Goal: Information Seeking & Learning: Learn about a topic

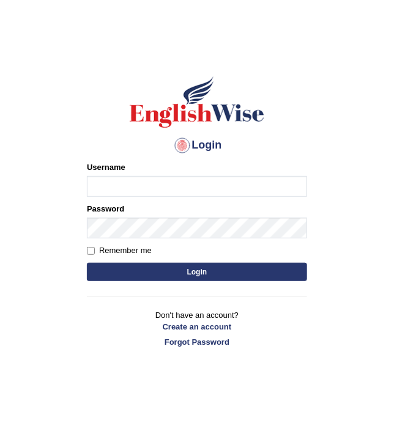
type input "Chetna09"
click at [163, 267] on button "Login" at bounding box center [197, 272] width 220 height 18
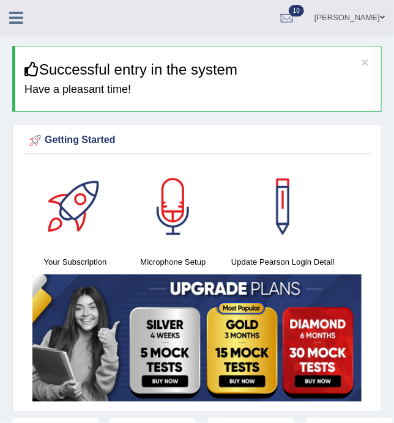
click at [20, 18] on icon at bounding box center [16, 18] width 14 height 16
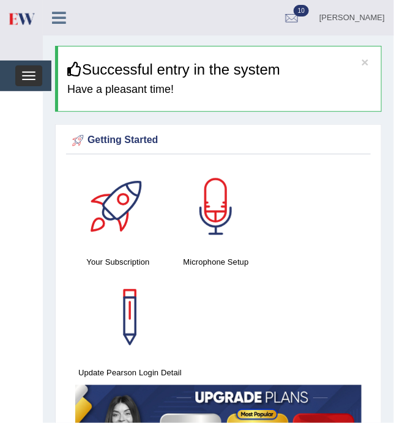
click at [30, 77] on button "Toggle navigation" at bounding box center [28, 75] width 27 height 21
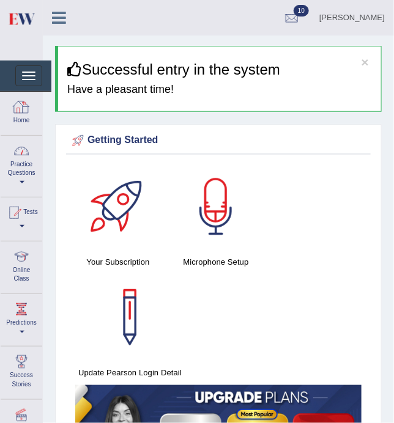
click at [24, 176] on link "Practice Questions" at bounding box center [22, 164] width 42 height 57
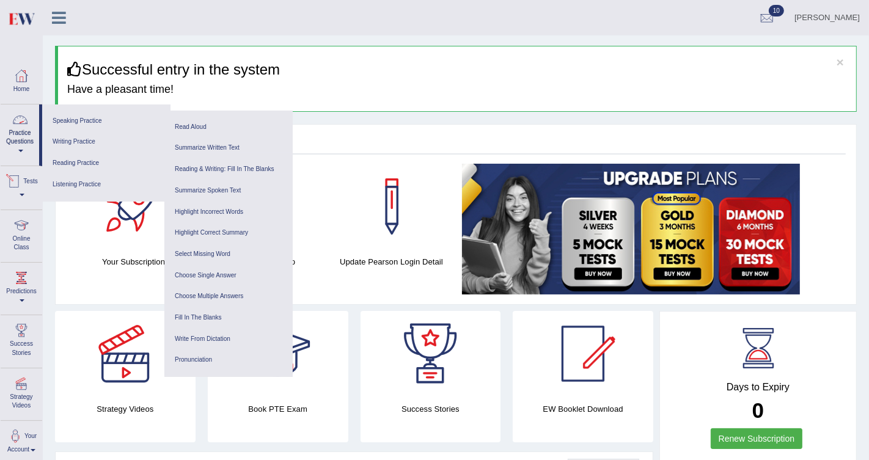
click at [20, 123] on div at bounding box center [20, 120] width 18 height 18
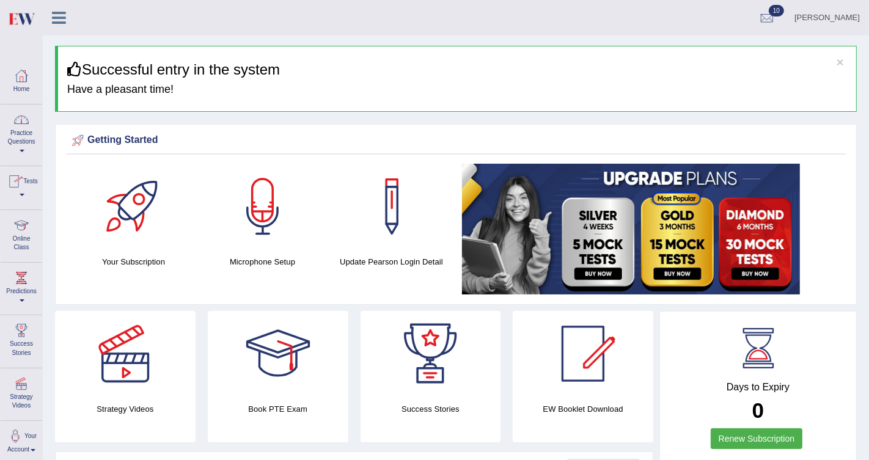
click at [23, 136] on link "Practice Questions" at bounding box center [22, 132] width 42 height 57
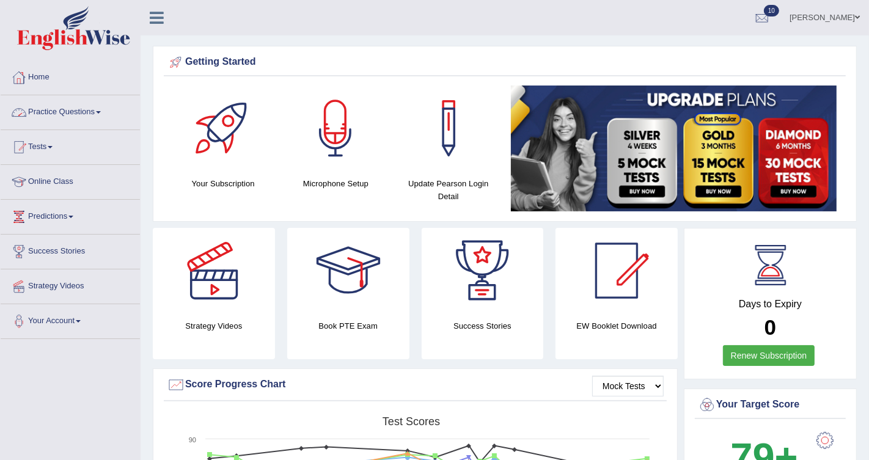
click at [37, 114] on link "Practice Questions" at bounding box center [70, 110] width 139 height 31
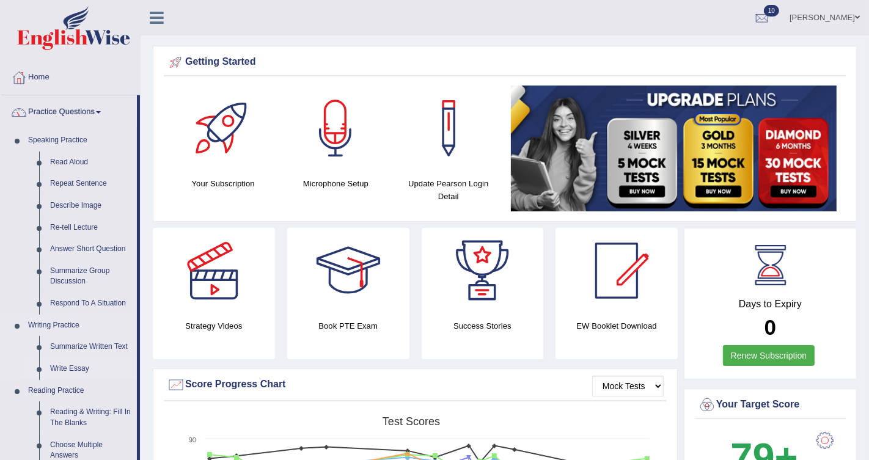
click at [67, 371] on link "Write Essay" at bounding box center [91, 369] width 92 height 22
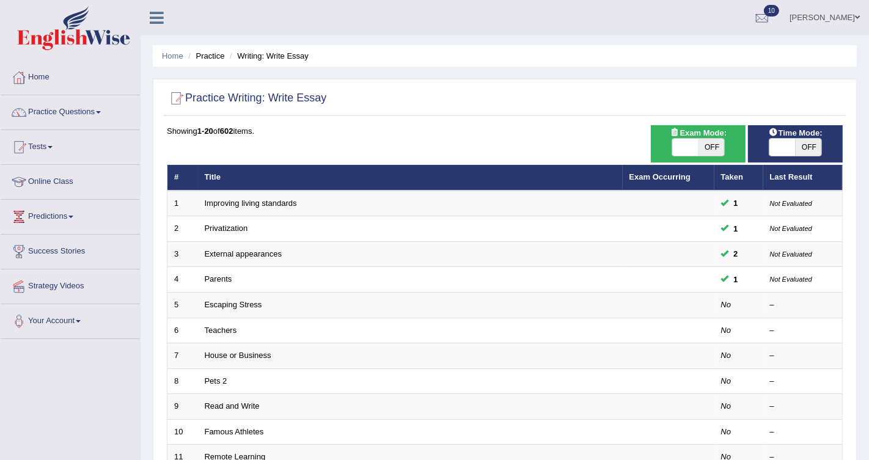
click at [709, 142] on span "OFF" at bounding box center [711, 147] width 26 height 17
checkbox input "true"
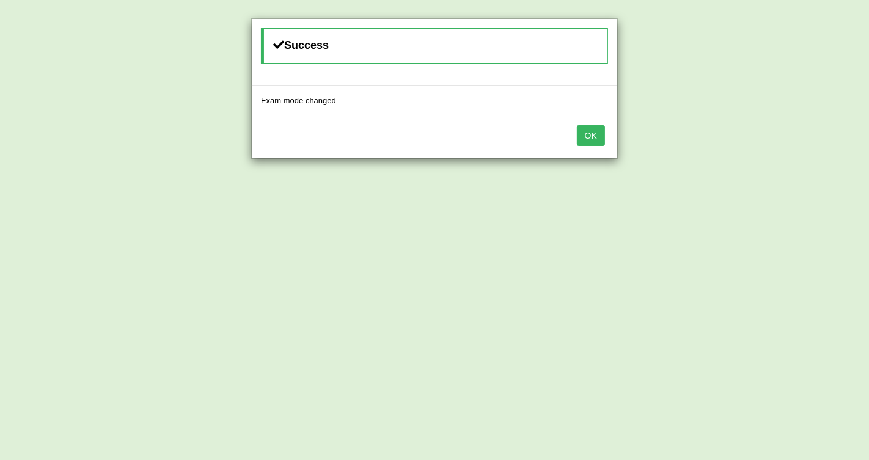
click at [596, 133] on button "OK" at bounding box center [591, 135] width 28 height 21
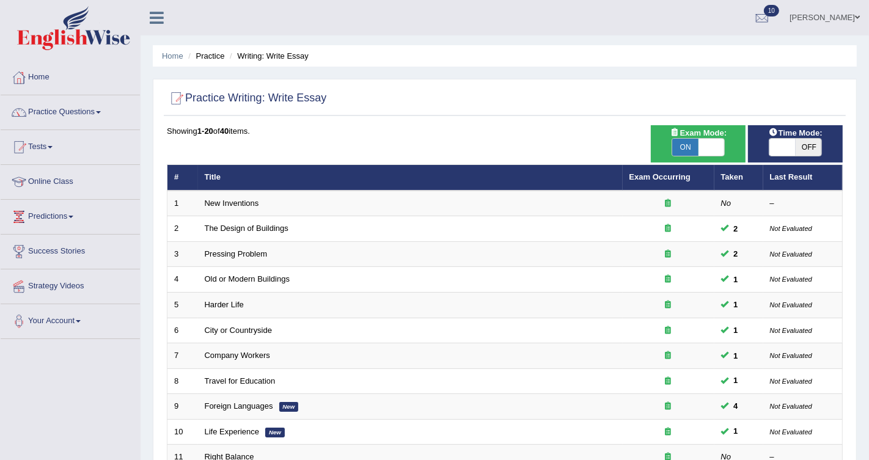
click at [804, 151] on span "OFF" at bounding box center [809, 147] width 26 height 17
checkbox input "true"
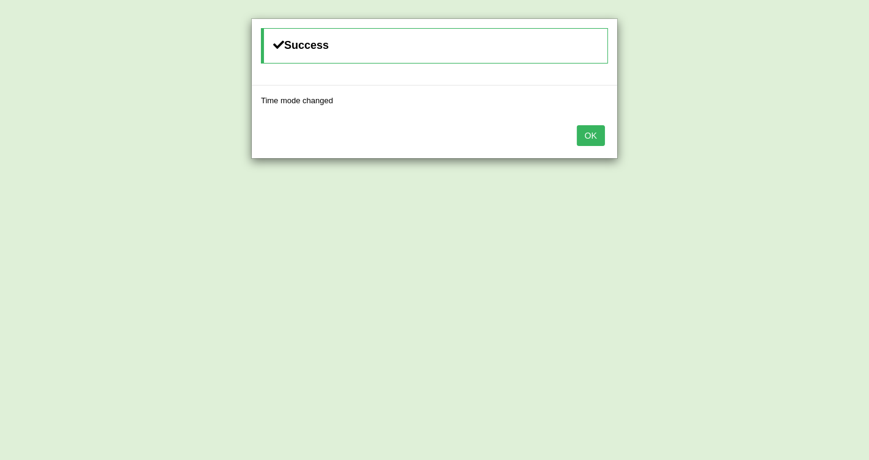
click at [595, 136] on button "OK" at bounding box center [591, 135] width 28 height 21
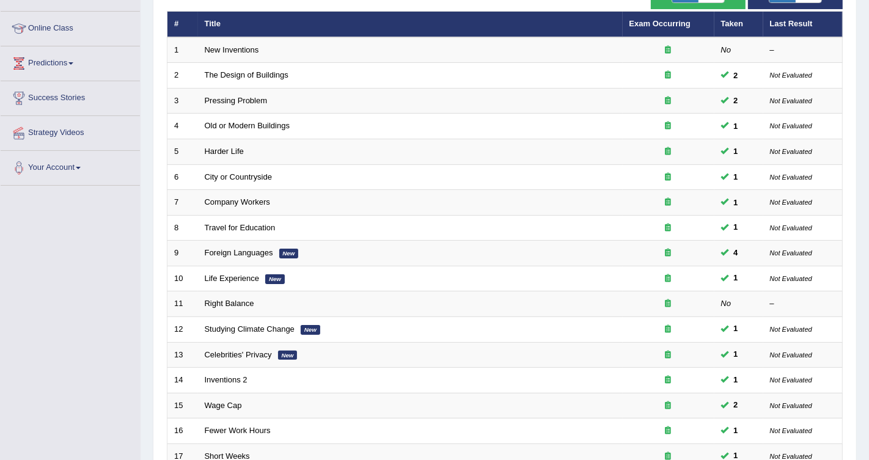
scroll to position [153, 0]
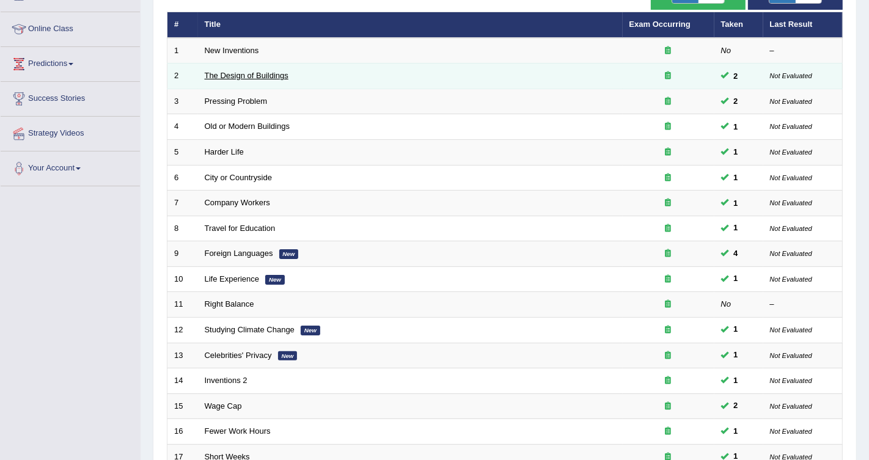
click at [276, 76] on link "The Design of Buildings" at bounding box center [247, 75] width 84 height 9
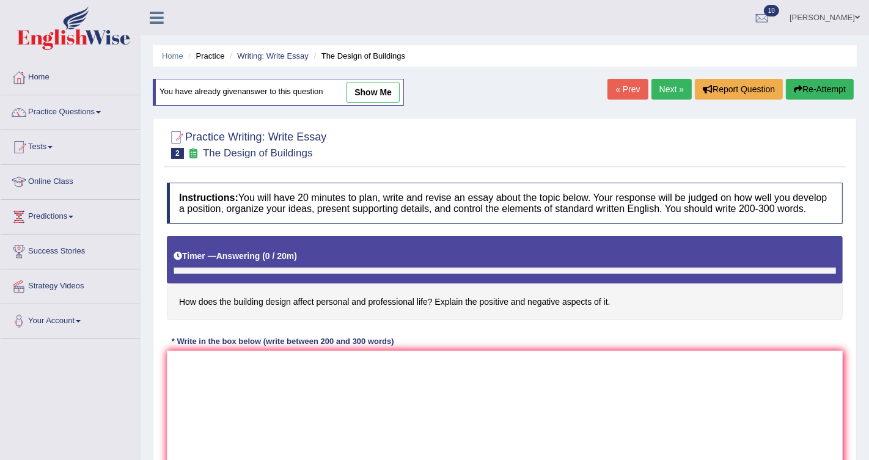
click at [388, 100] on link "show me" at bounding box center [372, 92] width 53 height 21
type textarea "In today's society, the increasing influence of infrastructure on our lives has…"
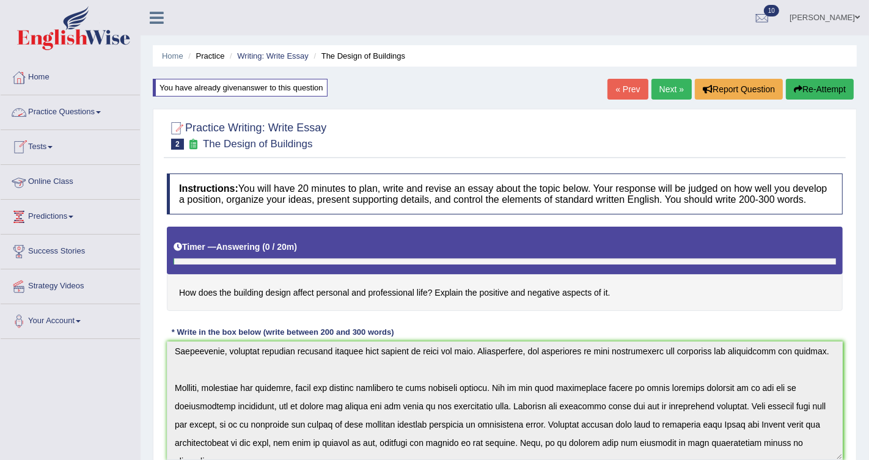
click at [44, 114] on link "Practice Questions" at bounding box center [70, 110] width 139 height 31
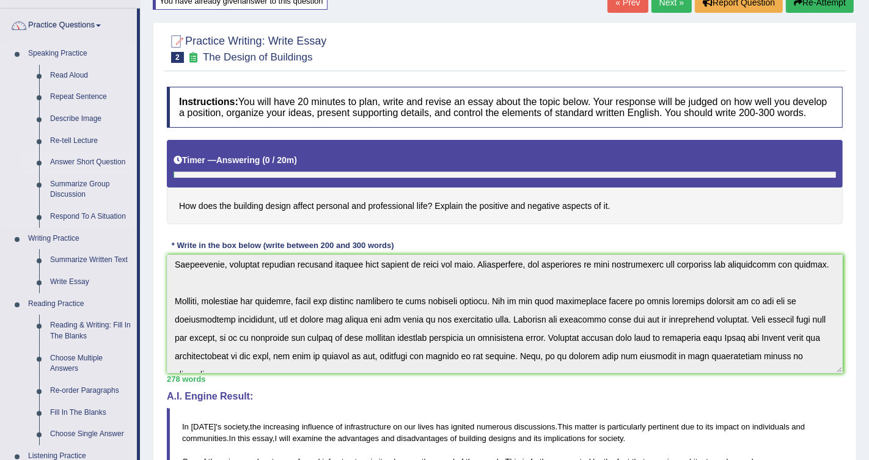
scroll to position [88, 0]
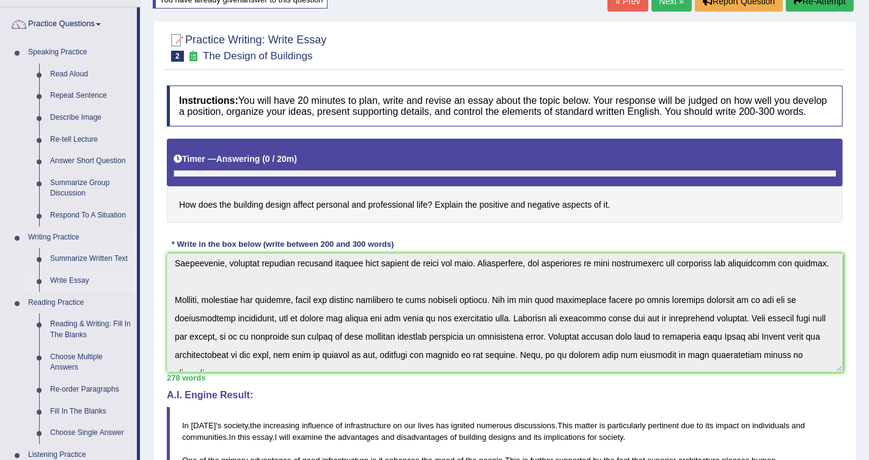
click at [91, 279] on link "Write Essay" at bounding box center [91, 281] width 92 height 22
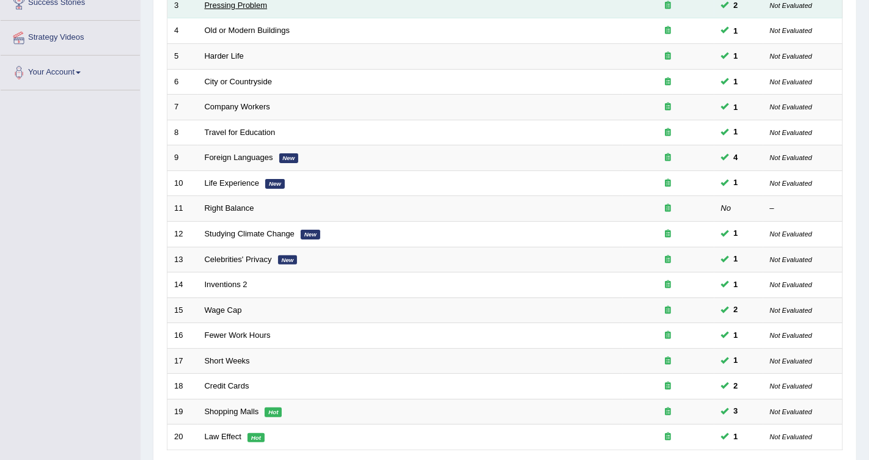
scroll to position [341, 0]
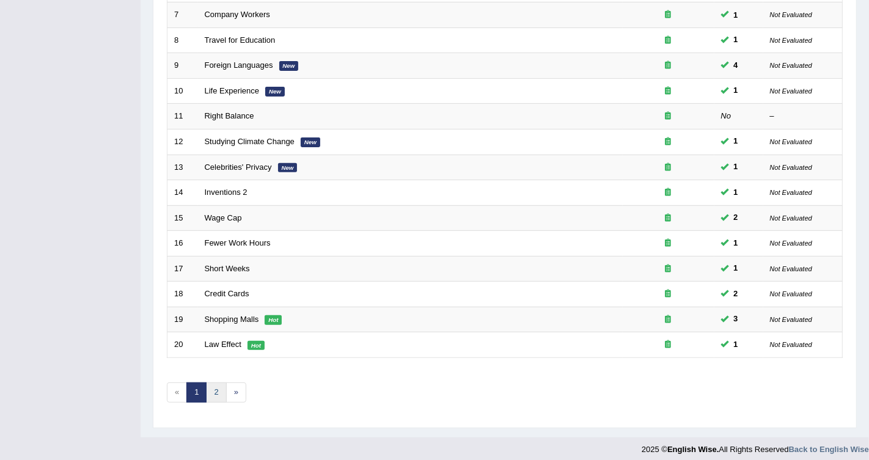
click at [214, 387] on link "2" at bounding box center [216, 393] width 20 height 20
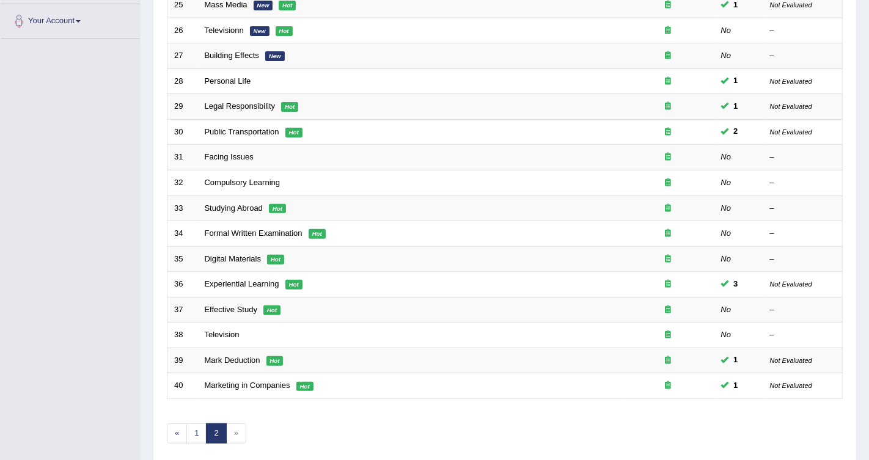
scroll to position [309, 0]
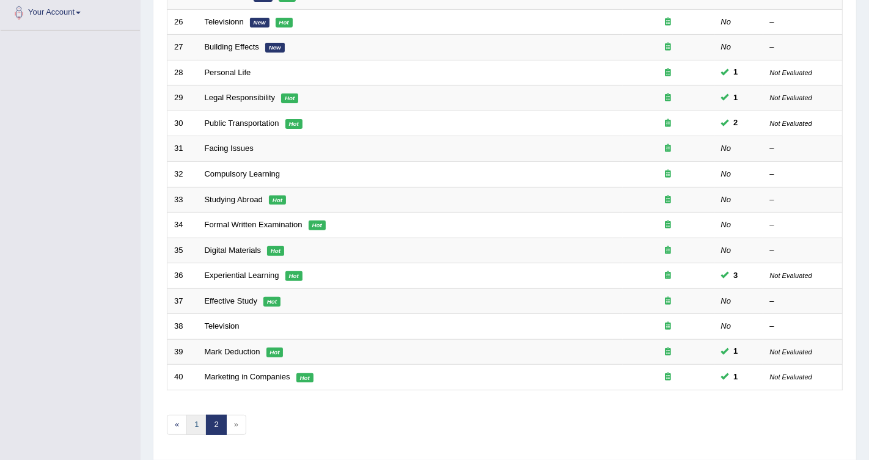
click at [191, 415] on link "1" at bounding box center [196, 425] width 20 height 20
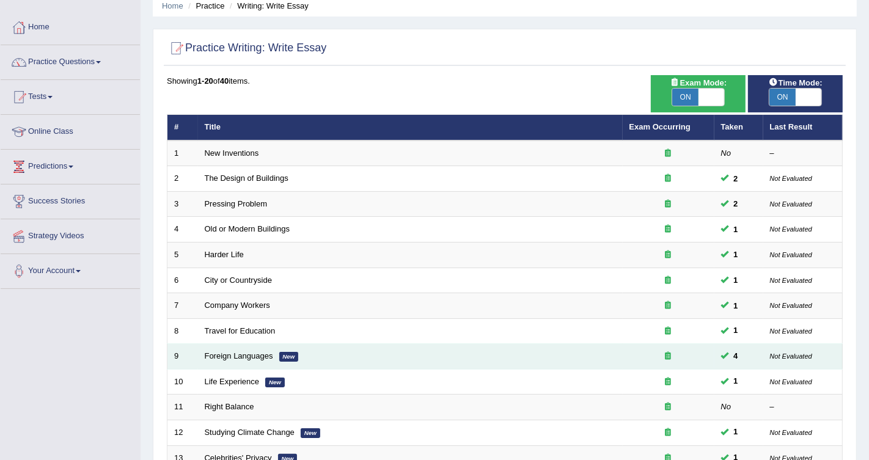
scroll to position [57, 0]
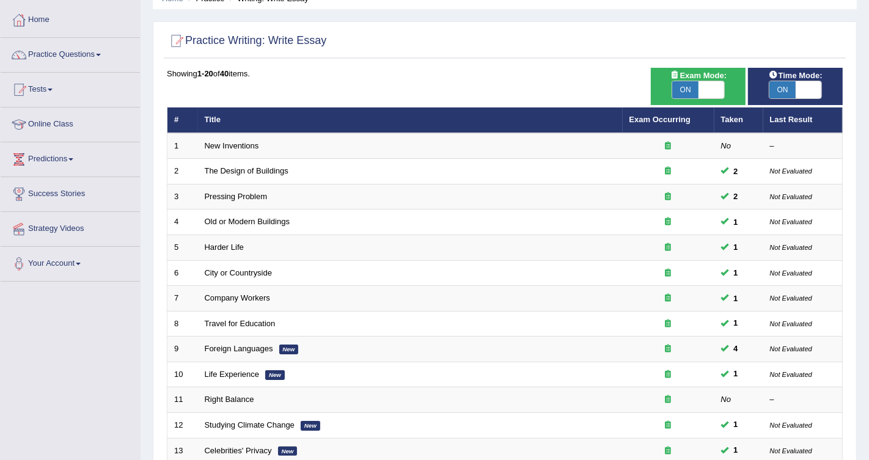
click at [717, 99] on div "Exam Mode: ON OFF" at bounding box center [698, 86] width 95 height 37
click at [716, 90] on span at bounding box center [711, 89] width 26 height 17
checkbox input "false"
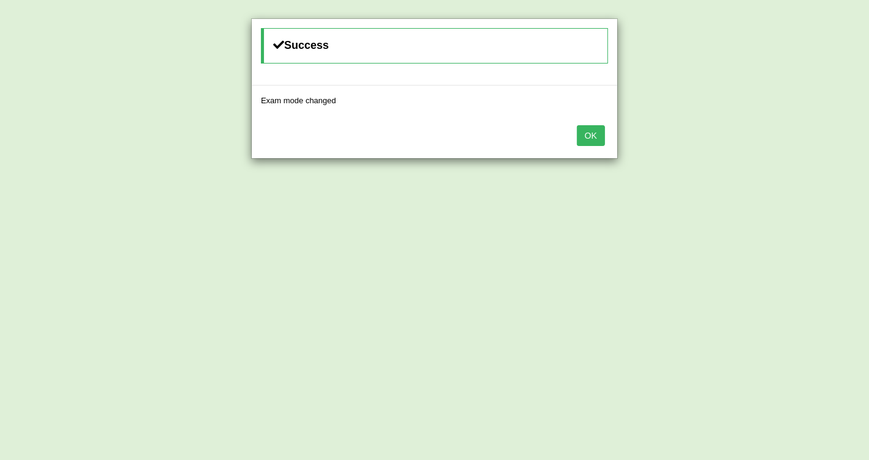
click at [599, 126] on button "OK" at bounding box center [591, 135] width 28 height 21
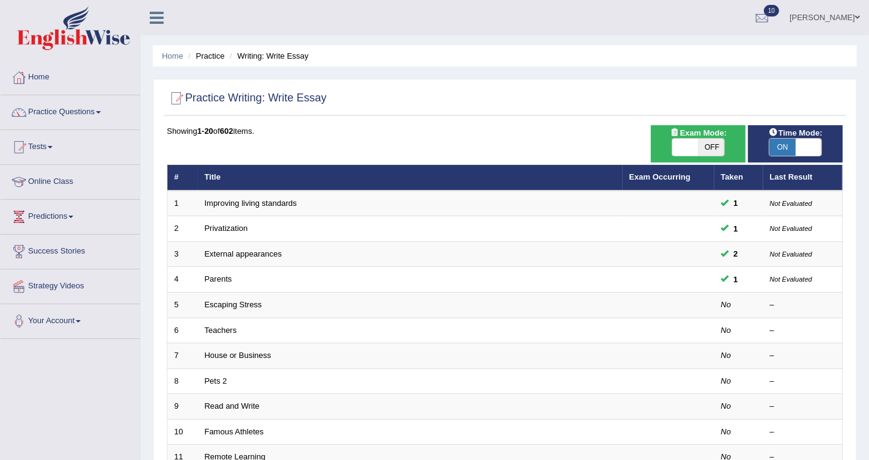
click at [705, 144] on span "OFF" at bounding box center [711, 147] width 26 height 17
checkbox input "true"
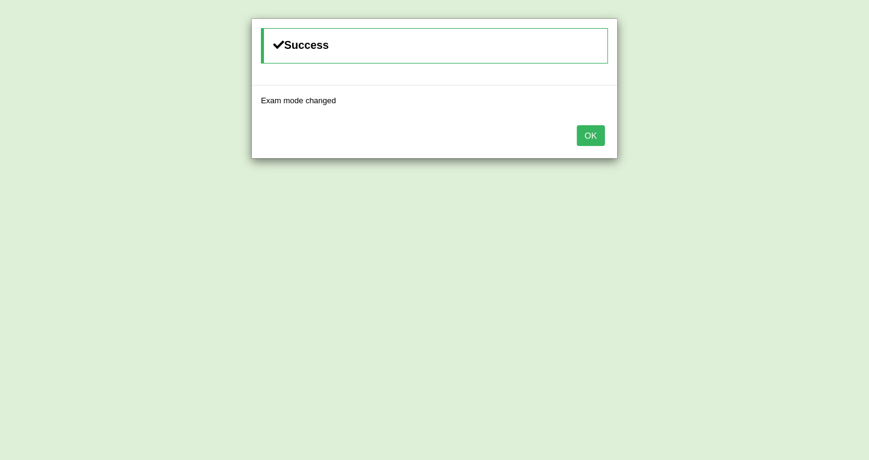
click at [602, 130] on button "OK" at bounding box center [591, 135] width 28 height 21
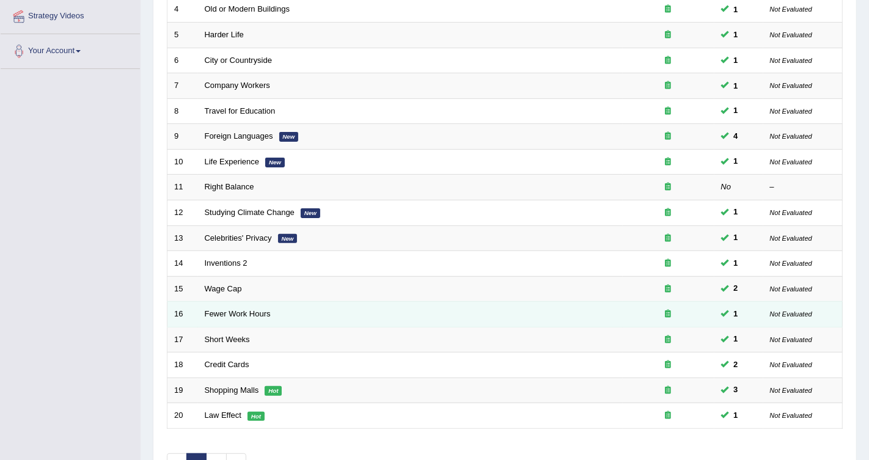
scroll to position [279, 0]
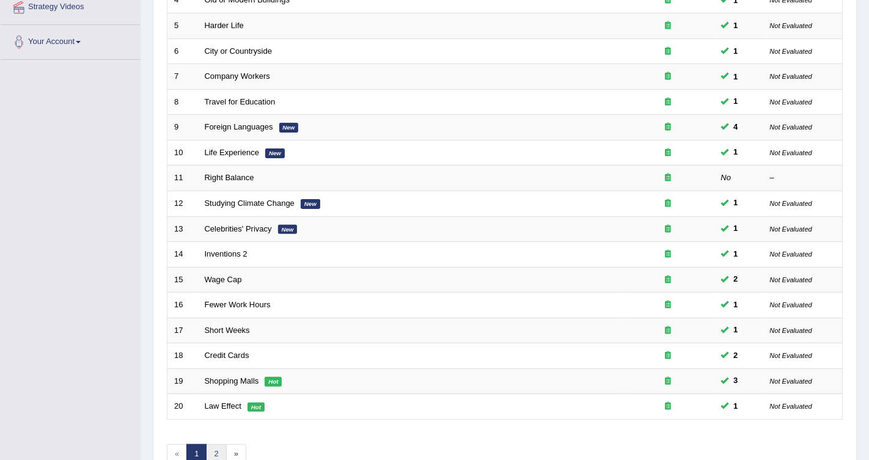
click at [213, 444] on link "2" at bounding box center [216, 454] width 20 height 20
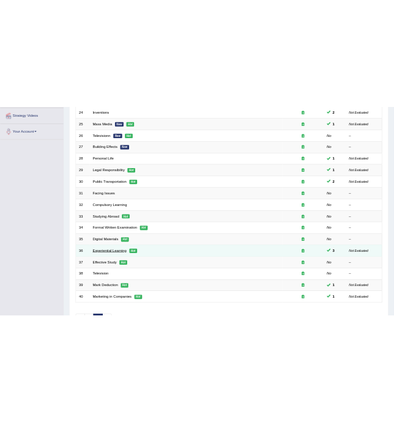
scroll to position [271, 0]
